Goal: Find specific page/section: Find specific page/section

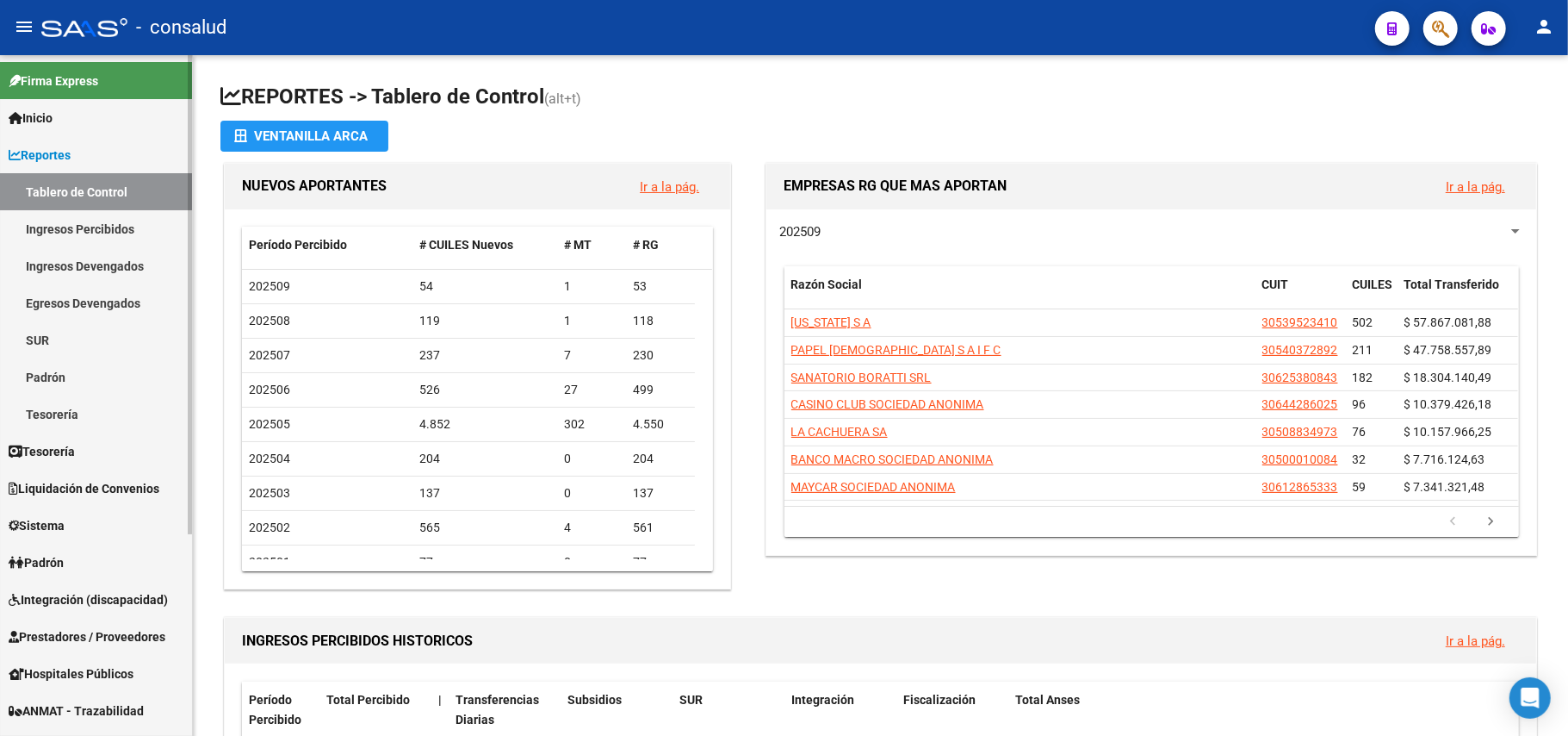
click at [94, 236] on link "Ingresos Percibidos" at bounding box center [96, 229] width 192 height 37
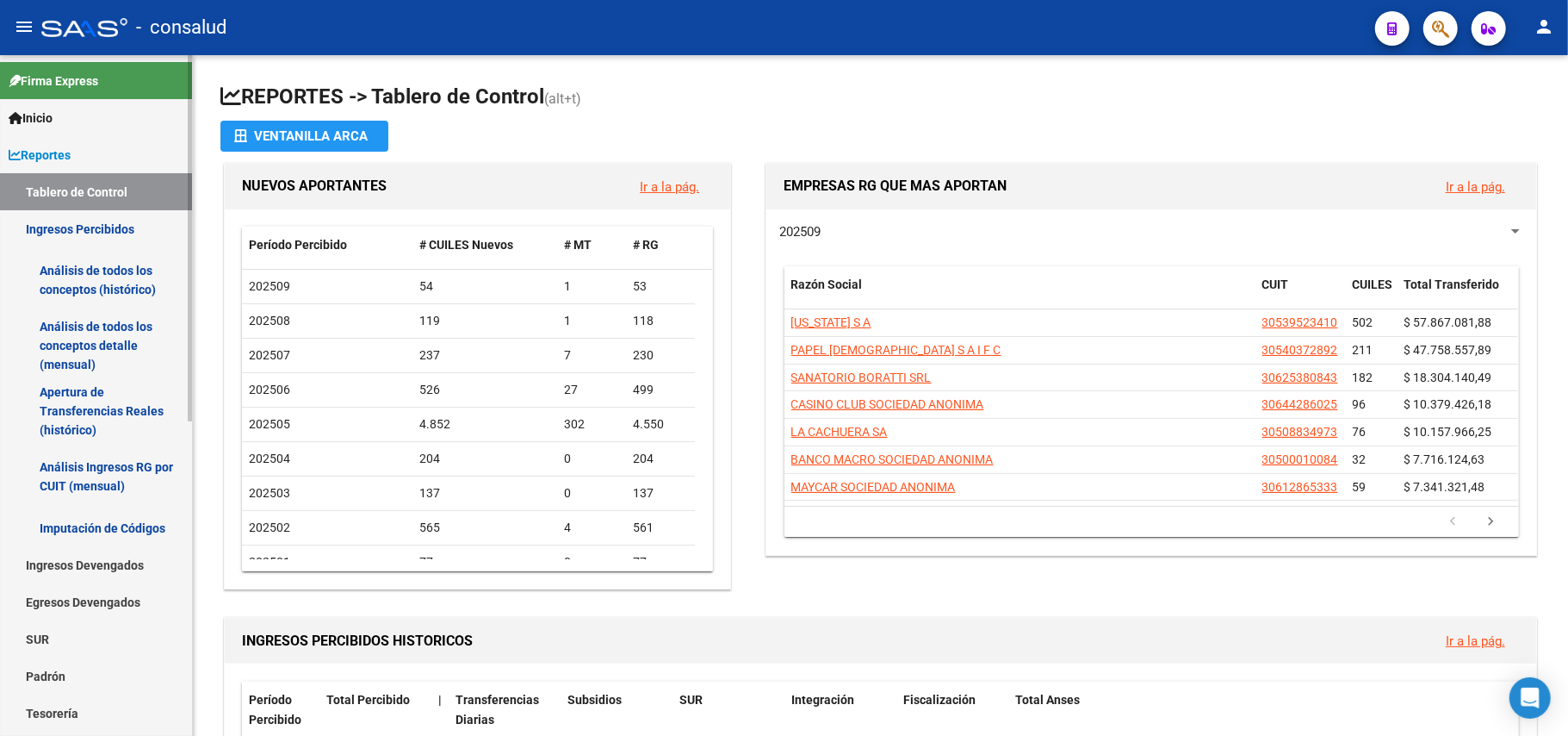
click at [75, 266] on link "Análisis de todos los conceptos (histórico)" at bounding box center [96, 280] width 192 height 66
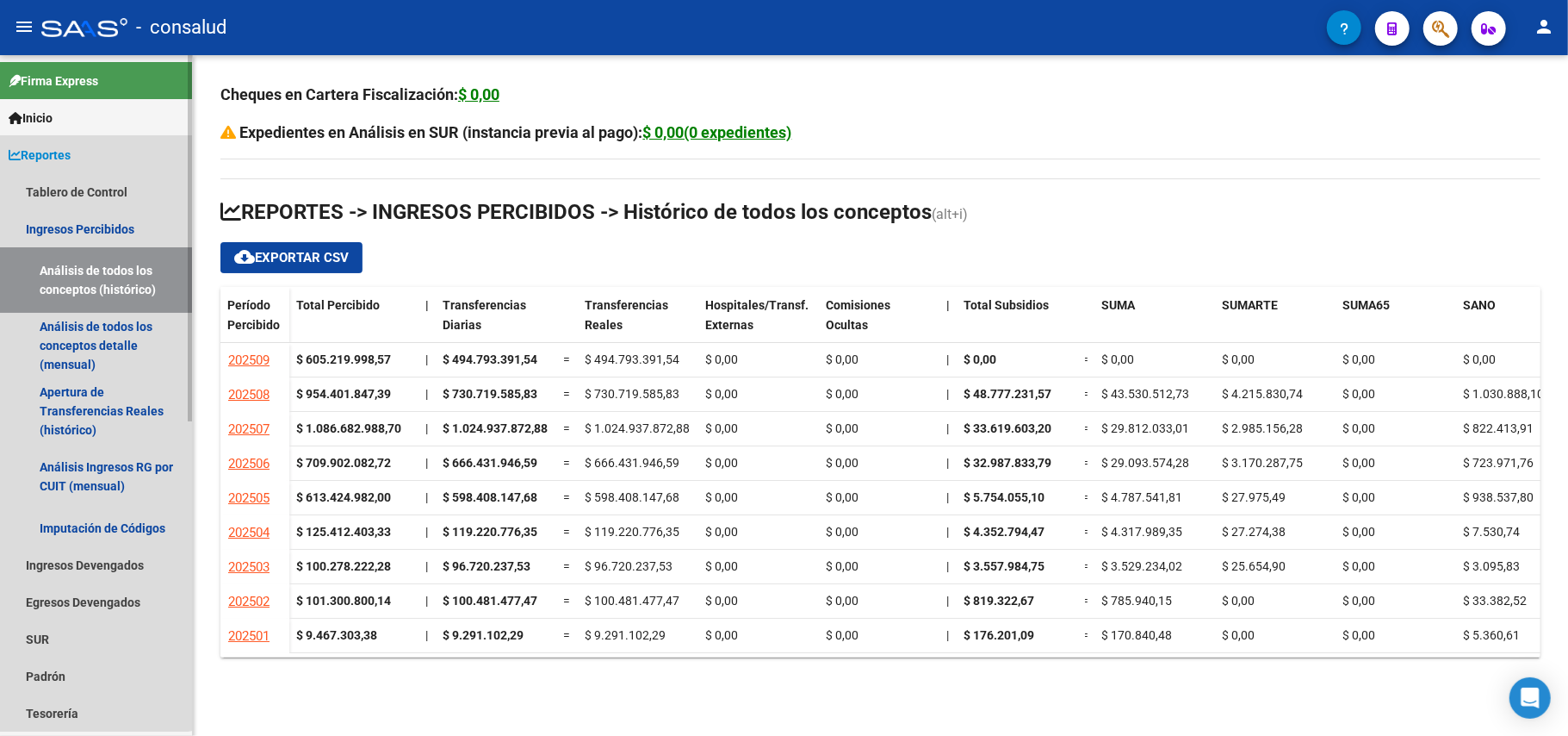
click at [64, 156] on span "Reportes" at bounding box center [39, 155] width 62 height 19
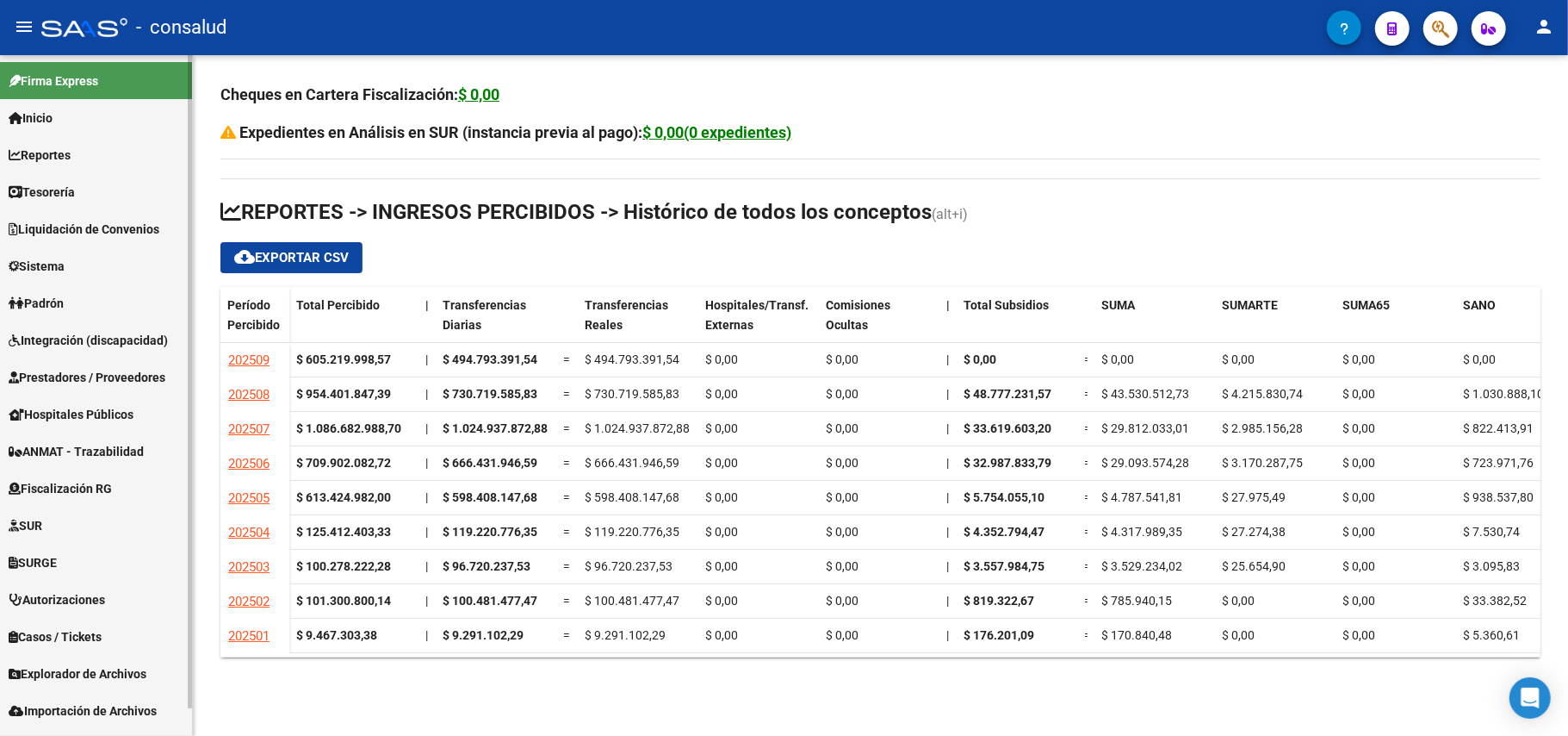
click at [71, 148] on span "Reportes" at bounding box center [39, 155] width 62 height 19
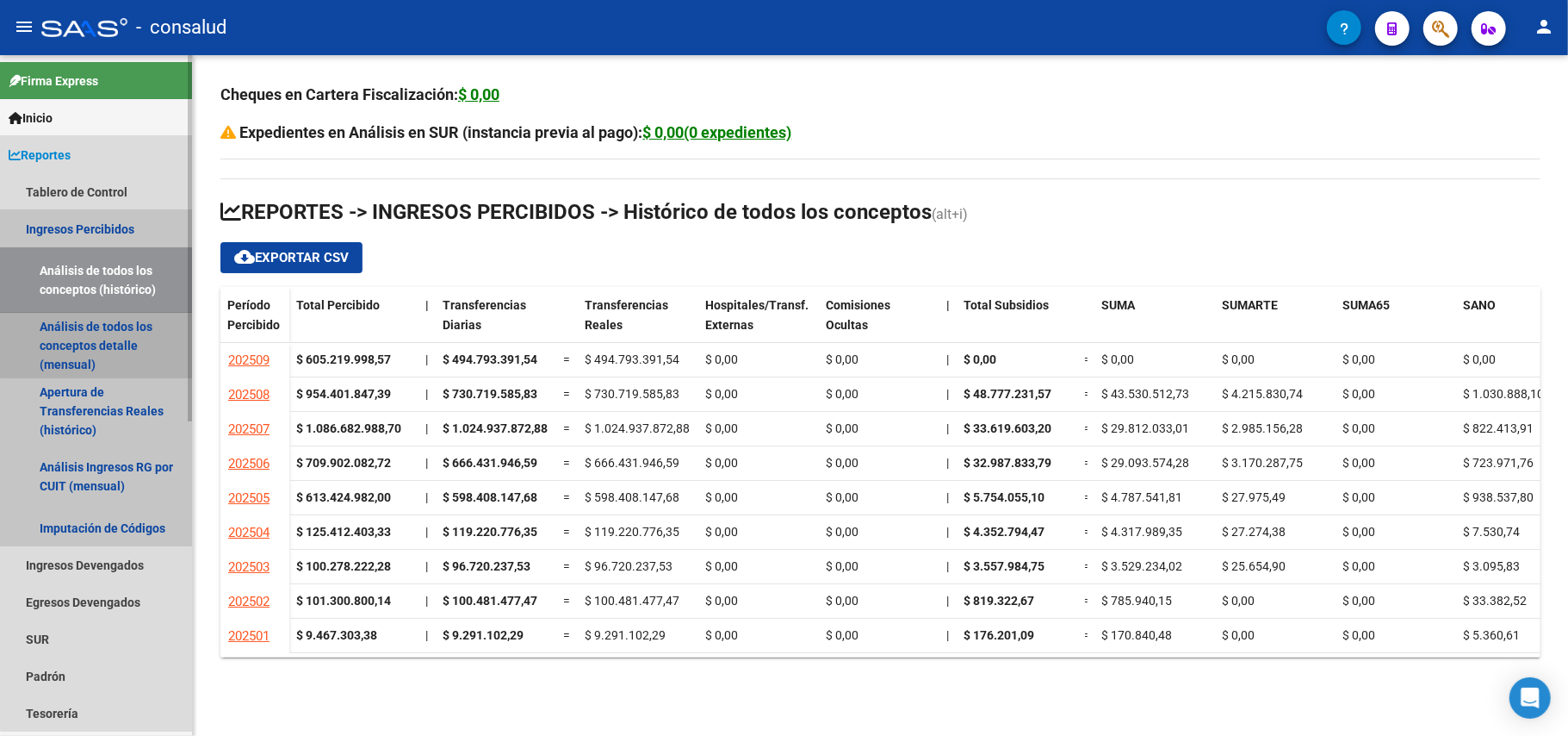
click at [107, 318] on link "Análisis de todos los conceptos detalle (mensual)" at bounding box center [96, 345] width 192 height 66
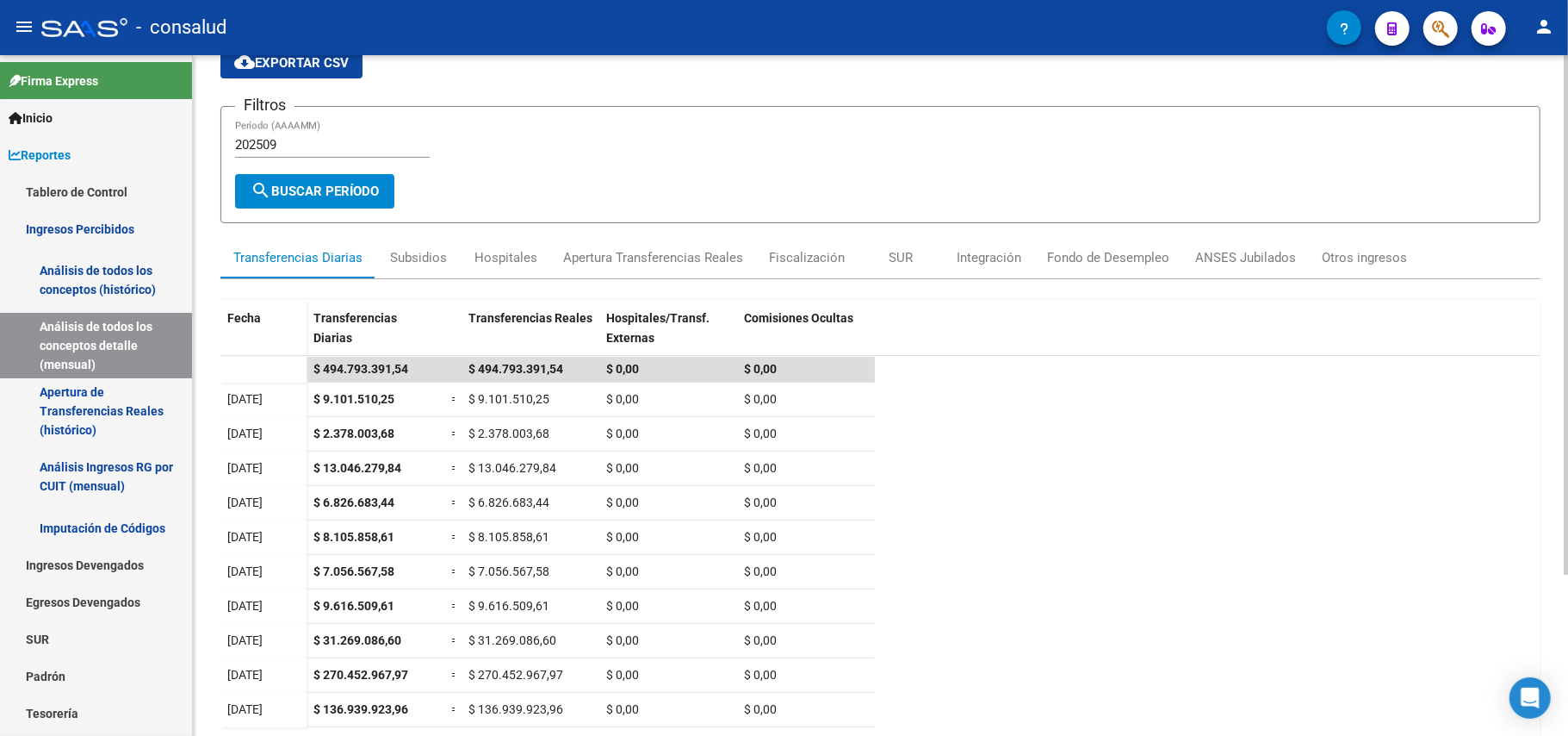
scroll to position [115, 0]
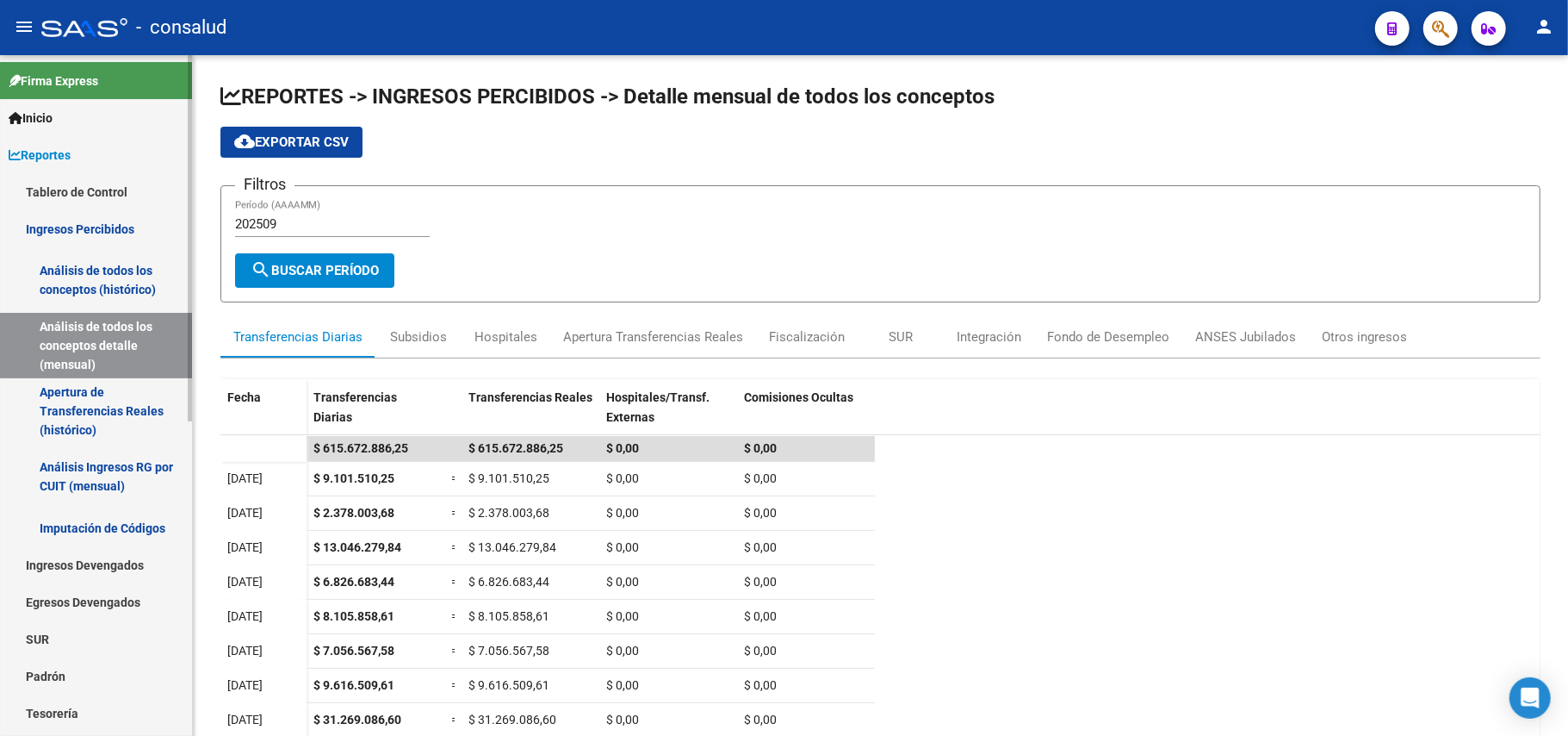
click at [49, 162] on span "Reportes" at bounding box center [39, 155] width 62 height 19
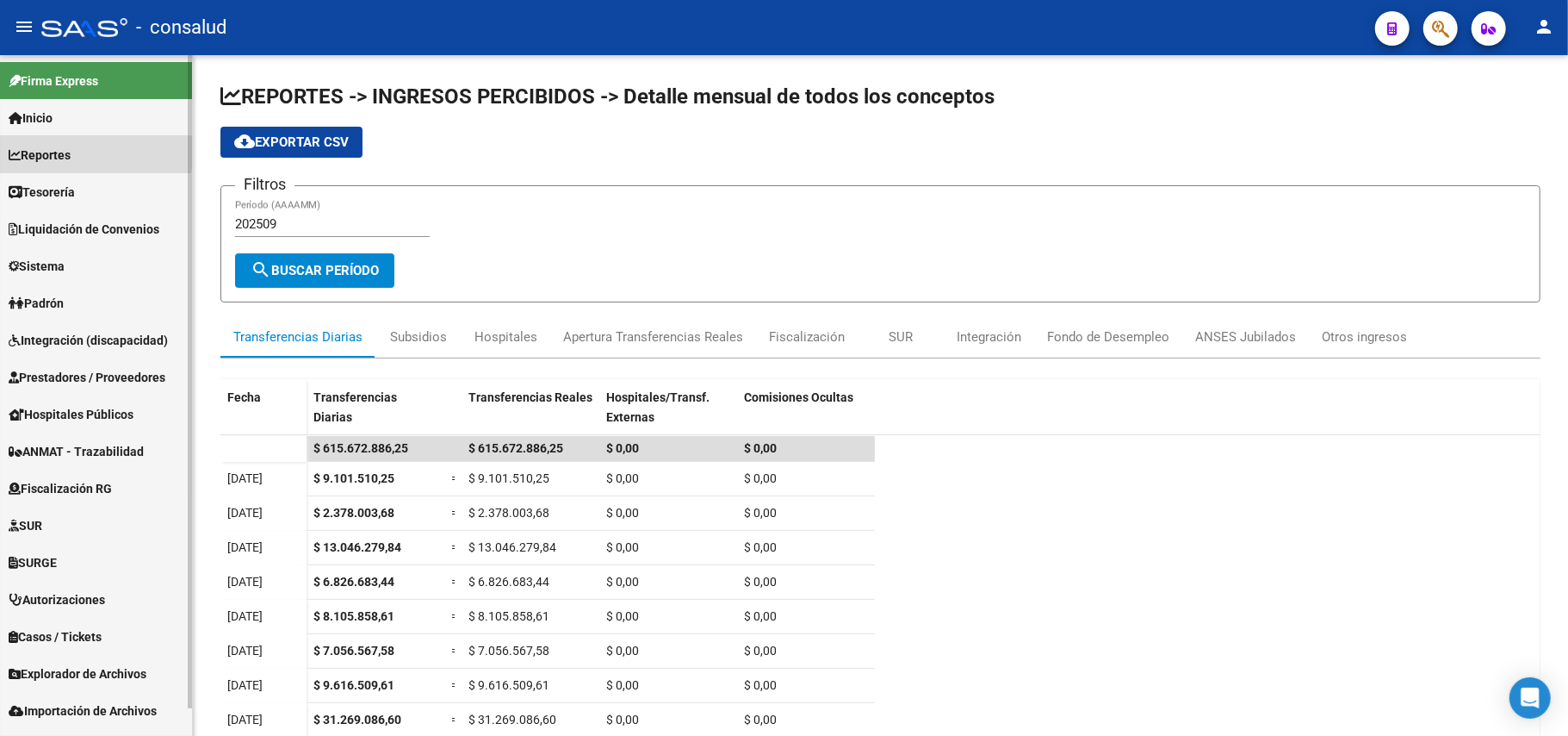
click at [55, 153] on span "Reportes" at bounding box center [39, 155] width 62 height 19
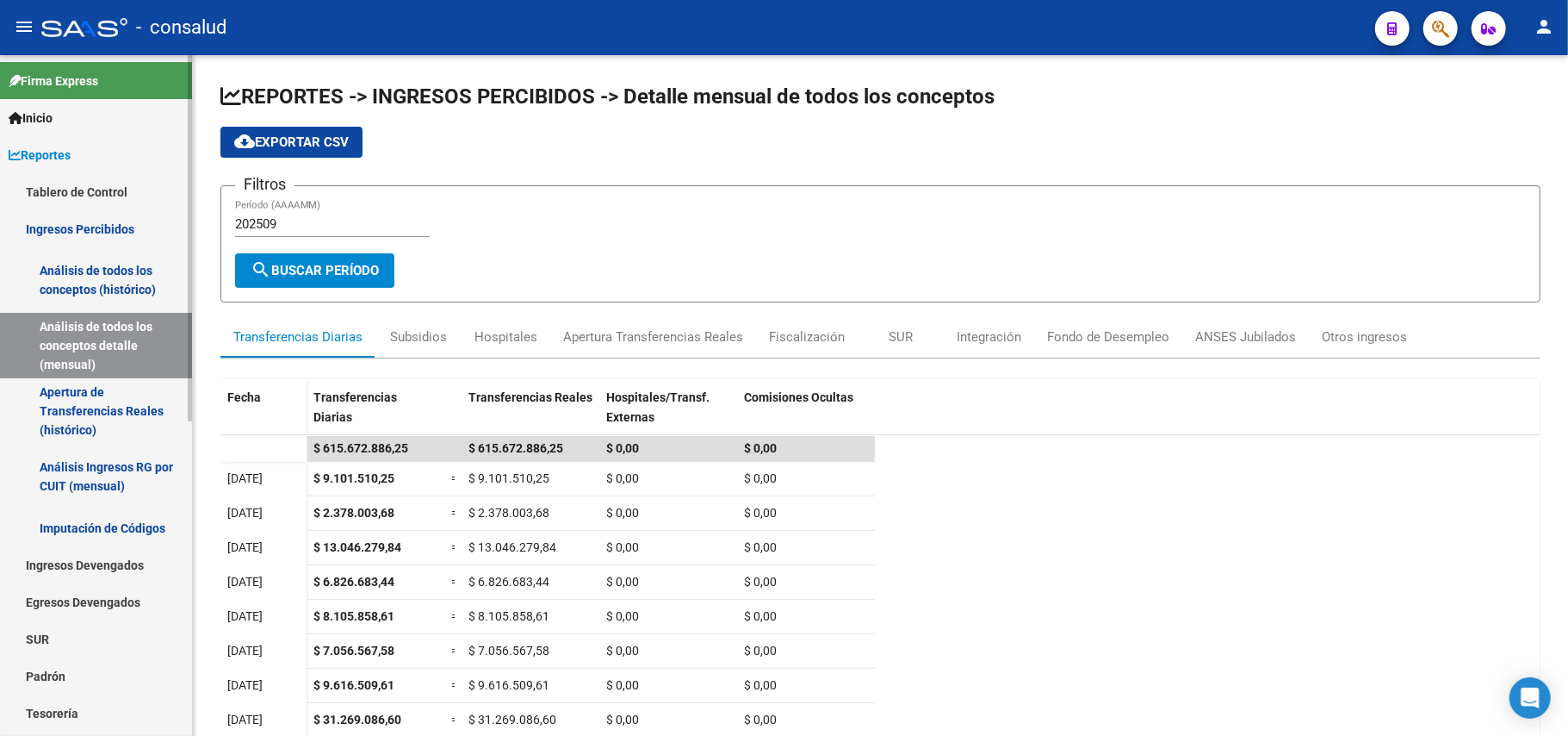
click at [74, 225] on link "Ingresos Percibidos" at bounding box center [96, 229] width 192 height 37
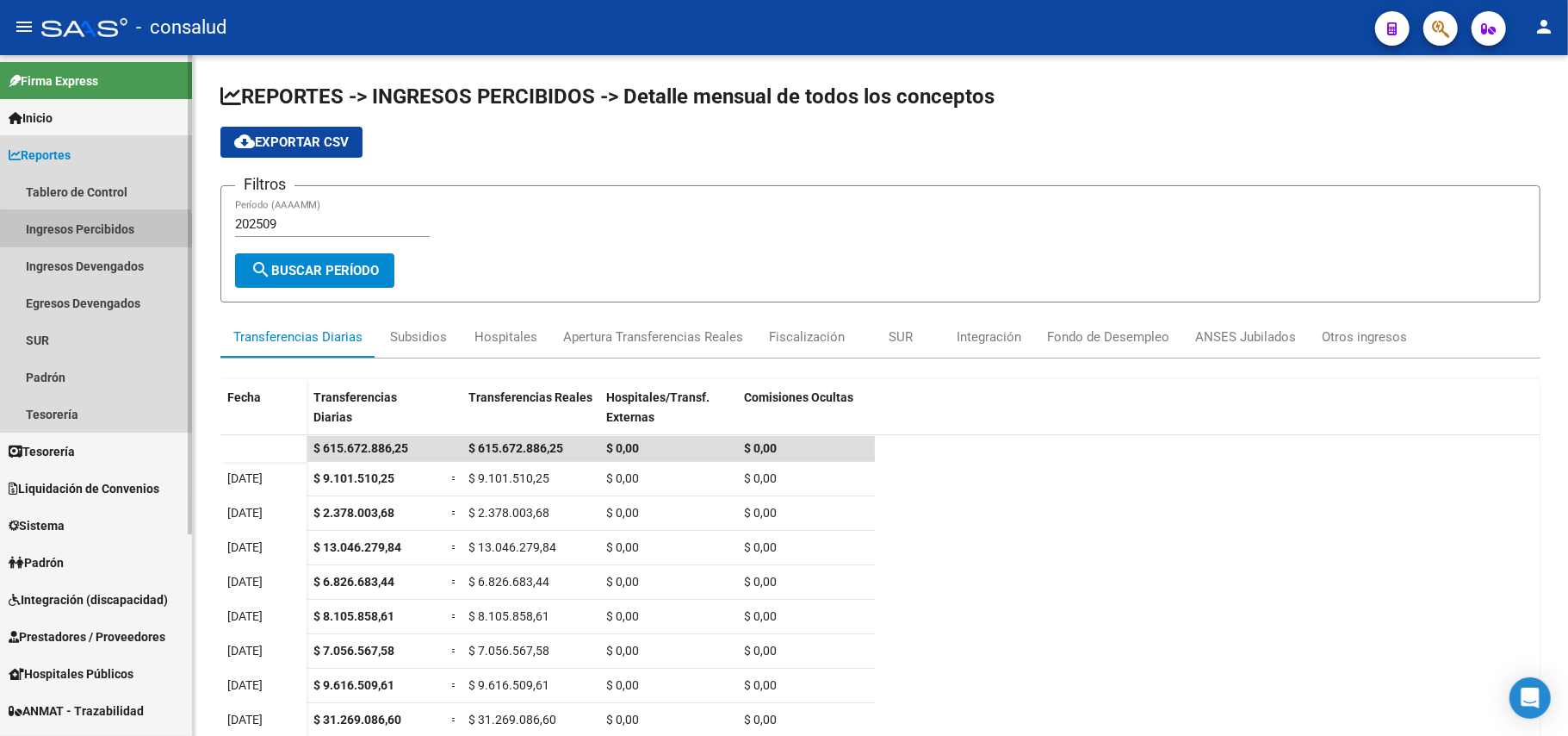
click at [71, 229] on link "Ingresos Percibidos" at bounding box center [96, 229] width 192 height 37
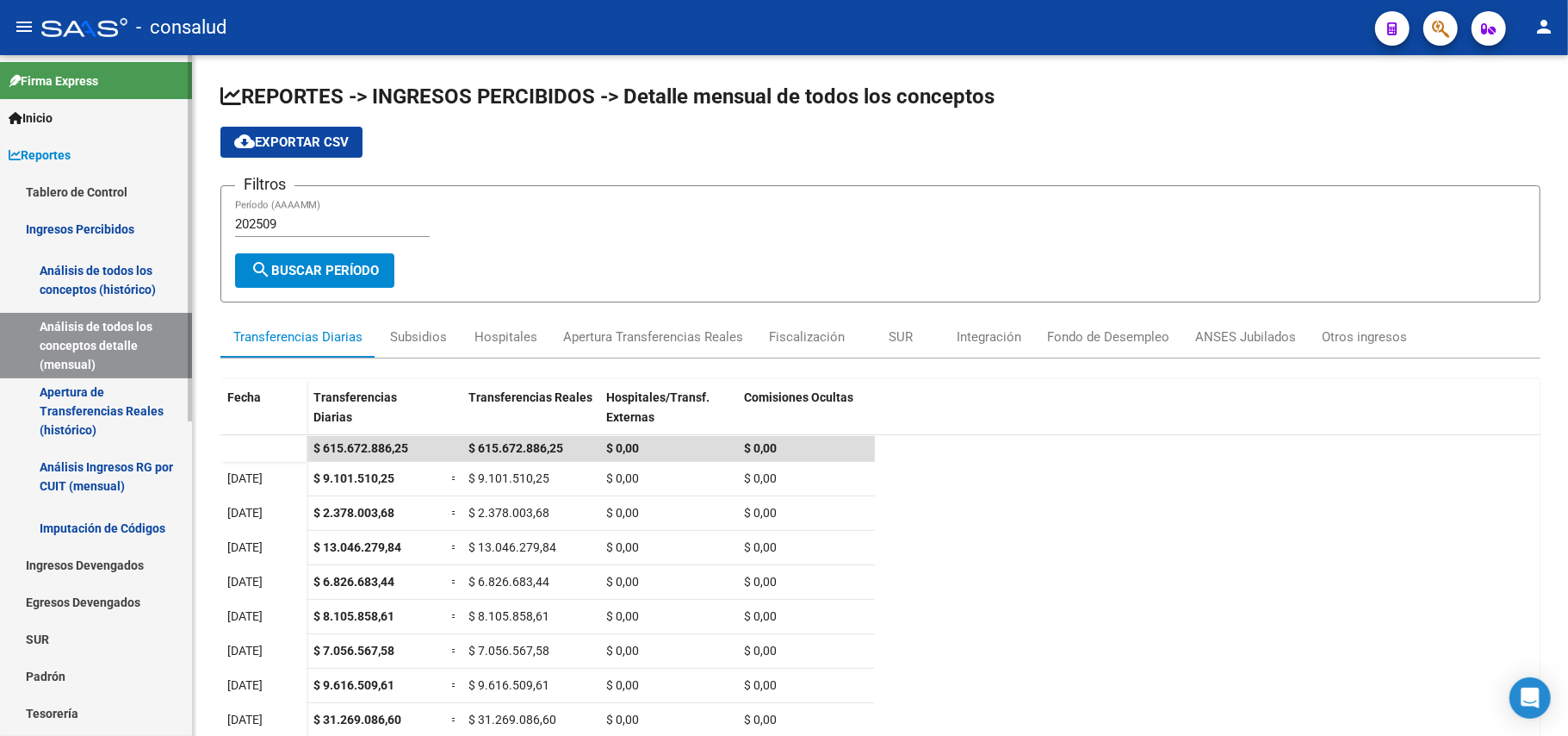
click at [82, 322] on link "Análisis de todos los conceptos detalle (mensual)" at bounding box center [96, 345] width 192 height 66
click at [96, 282] on link "Análisis de todos los conceptos (histórico)" at bounding box center [96, 280] width 192 height 66
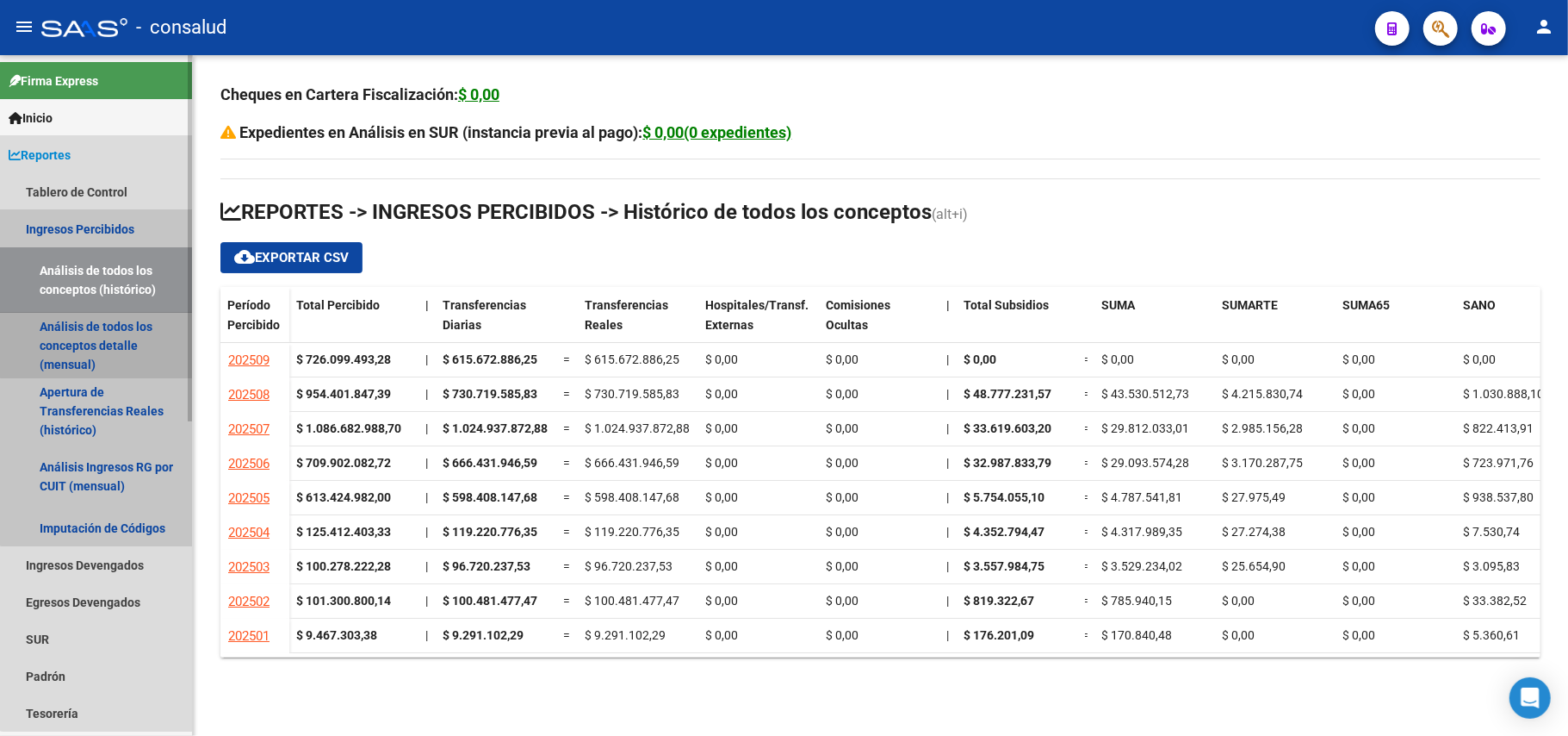
click at [115, 325] on link "Análisis de todos los conceptos detalle (mensual)" at bounding box center [96, 345] width 192 height 66
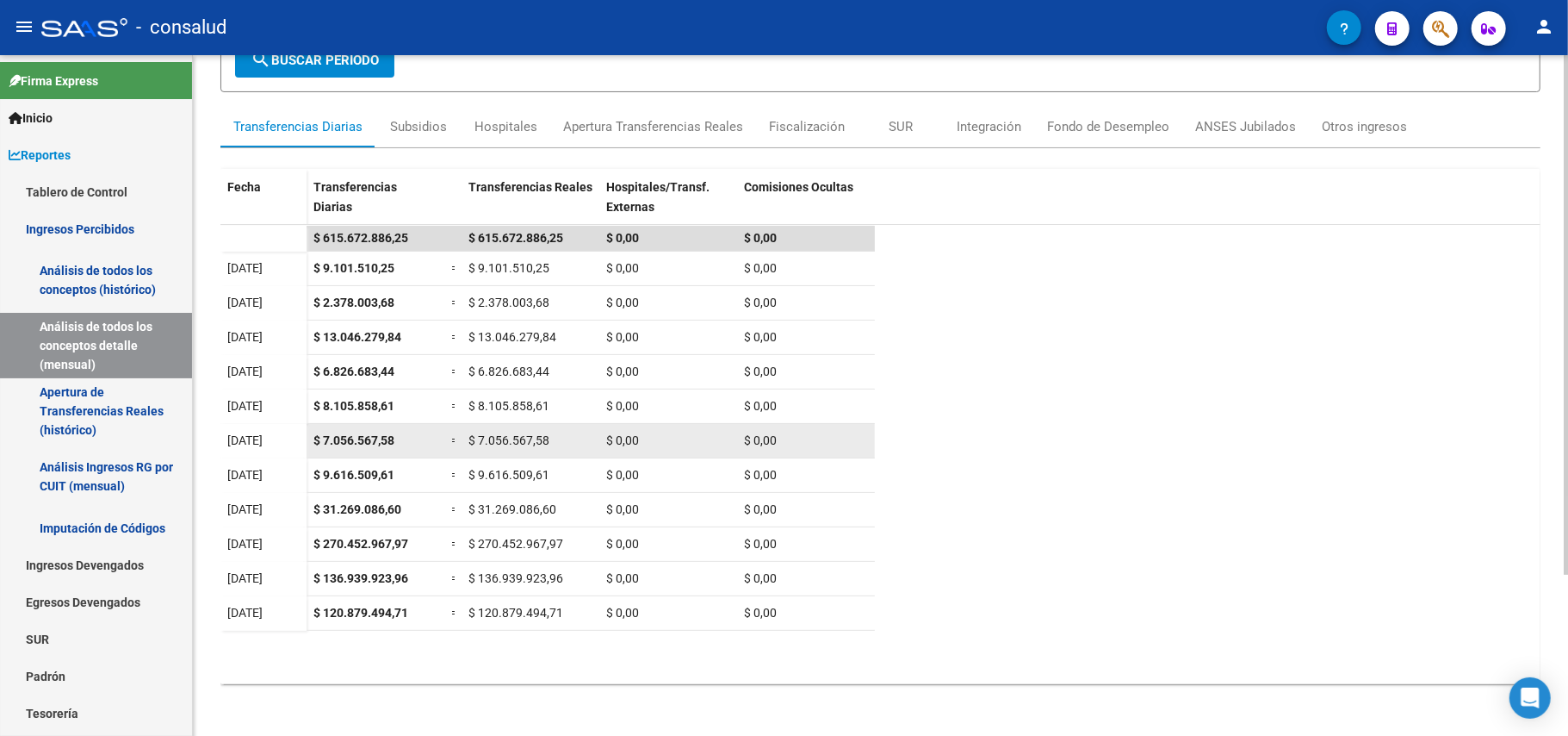
scroll to position [212, 0]
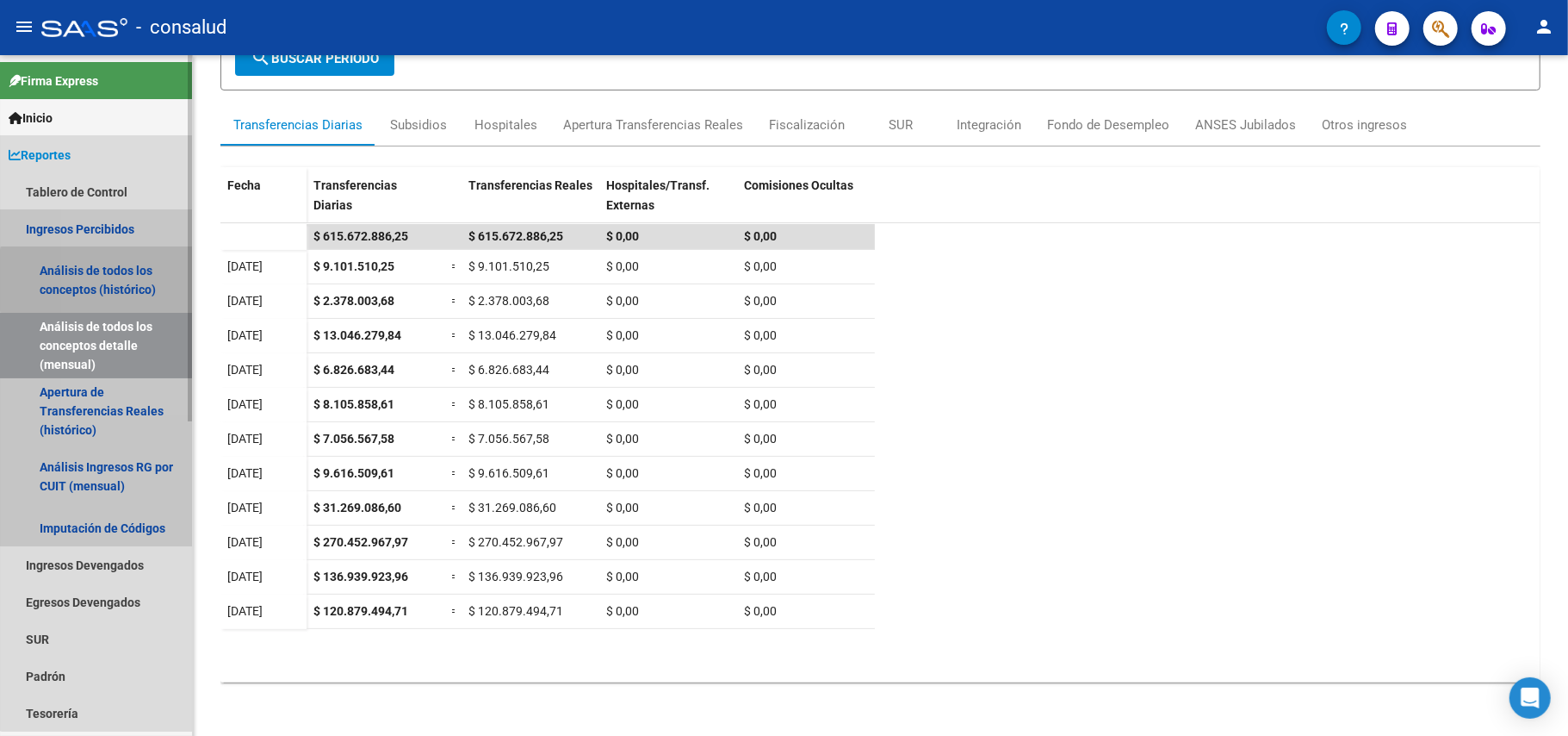
click at [145, 280] on link "Análisis de todos los conceptos (histórico)" at bounding box center [96, 280] width 192 height 66
